Goal: Information Seeking & Learning: Learn about a topic

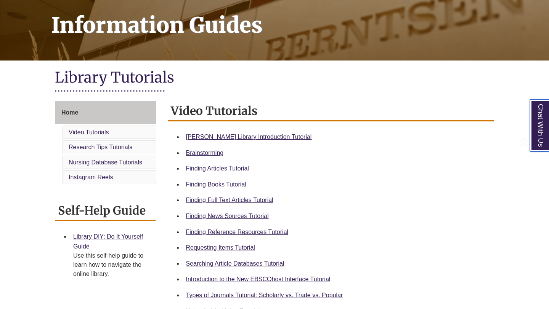
scroll to position [153, 0]
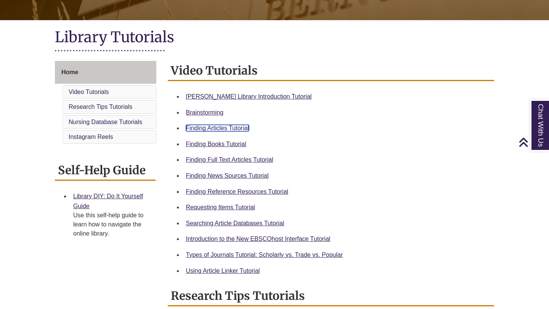
click at [211, 126] on link "Finding Articles Tutorial" at bounding box center [217, 128] width 63 height 6
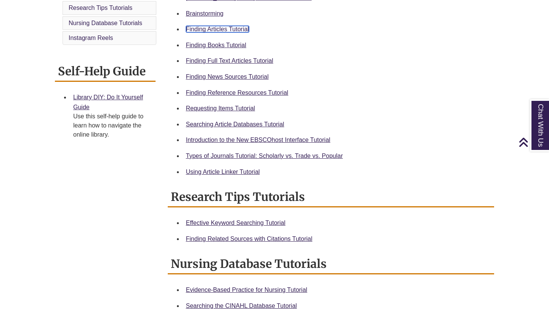
scroll to position [0, 0]
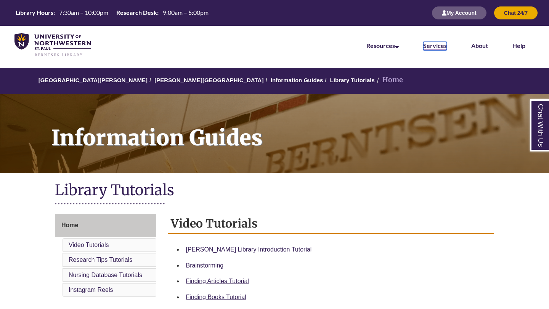
click at [434, 47] on link "Services" at bounding box center [435, 46] width 24 height 8
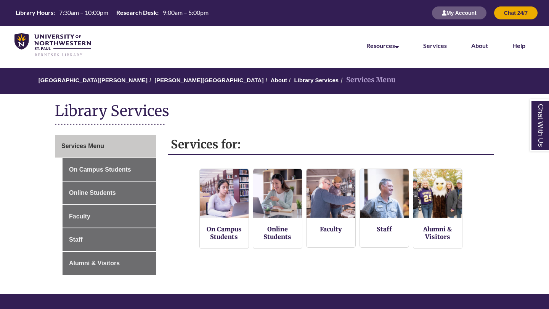
click at [511, 46] on li "Help" at bounding box center [518, 45] width 37 height 38
click at [521, 46] on link "Help" at bounding box center [518, 46] width 13 height 8
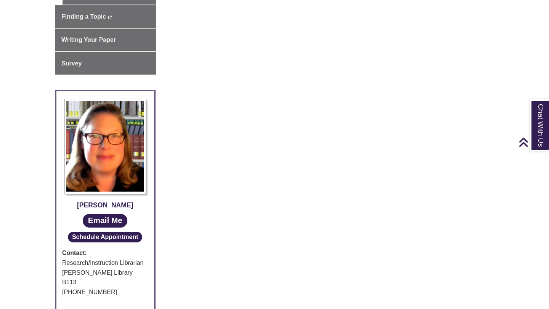
scroll to position [312, 0]
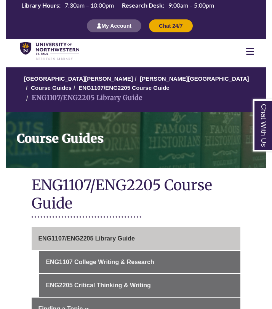
click at [247, 52] on icon at bounding box center [250, 51] width 8 height 9
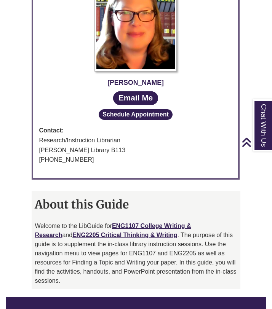
click at [143, 173] on div "Jessica Moore Email Me Schedule Appointment Contact: Research/Instruction Libra…" at bounding box center [136, 76] width 208 height 221
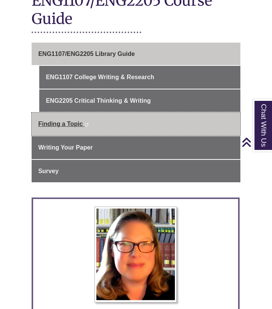
scroll to position [244, 0]
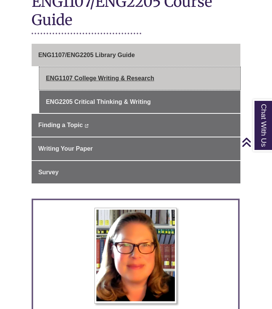
click at [117, 72] on link "ENG1107 College Writing & Research" at bounding box center [139, 78] width 201 height 23
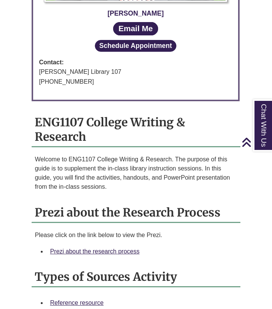
scroll to position [594, 0]
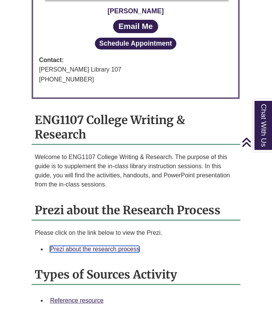
click at [70, 246] on link "Prezi about the research process" at bounding box center [95, 249] width 90 height 6
